Goal: Find specific page/section: Find specific page/section

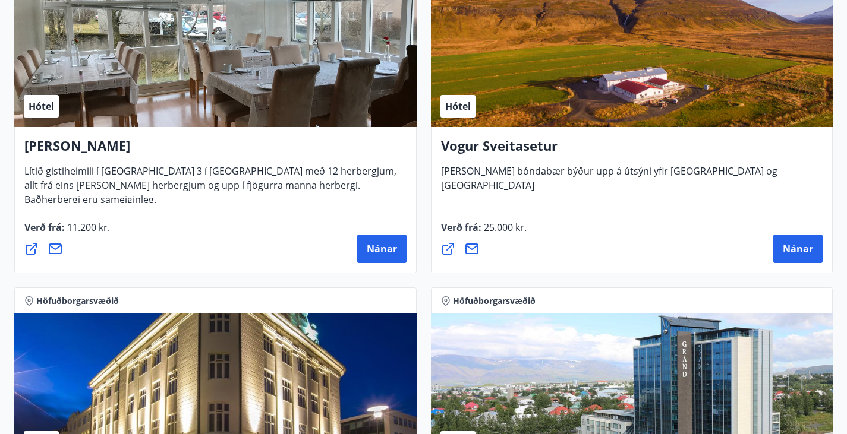
scroll to position [3299, 0]
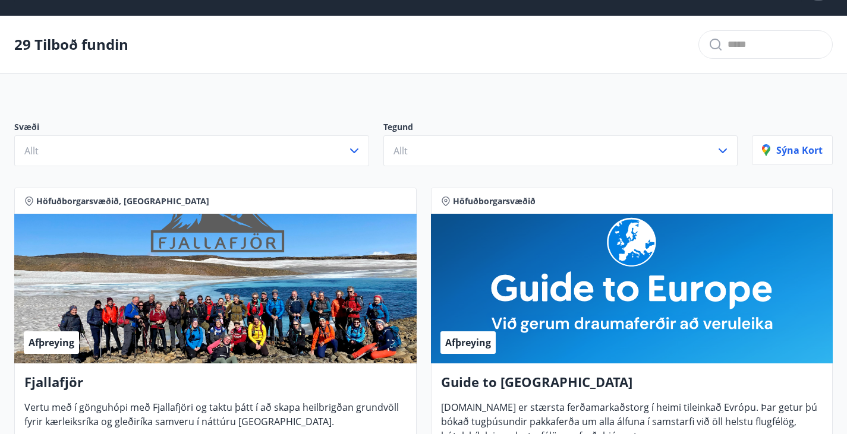
scroll to position [0, 0]
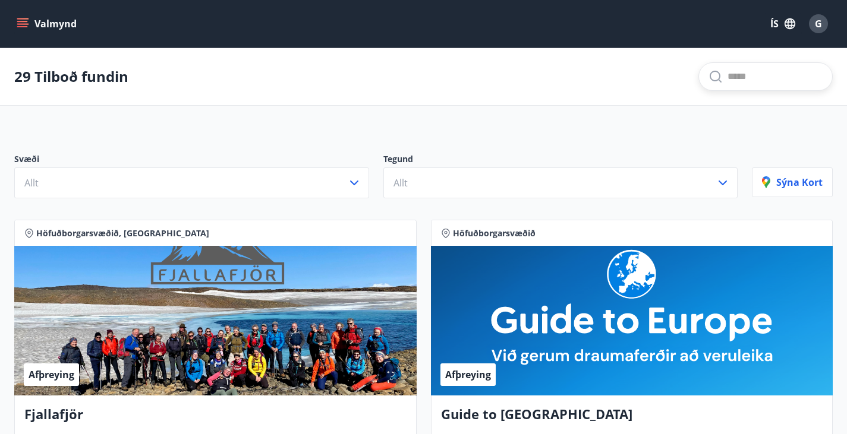
click at [727, 81] on input "text" at bounding box center [774, 76] width 95 height 19
type input "**********"
